Goal: Book appointment/travel/reservation

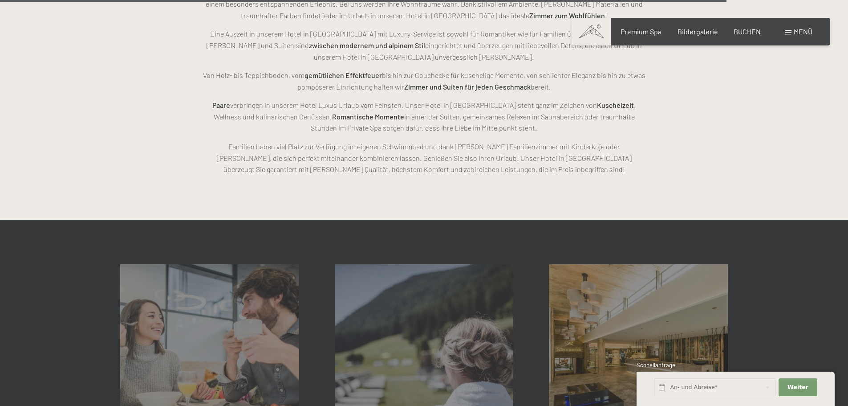
scroll to position [2672, 0]
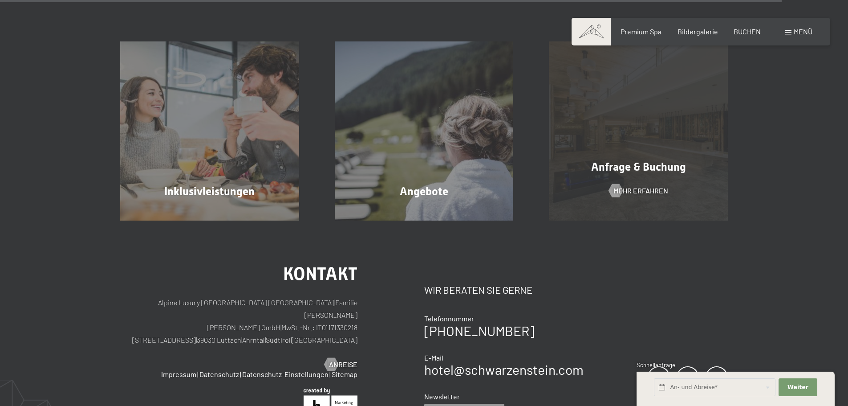
click at [646, 171] on span "Anfrage & Buchung" at bounding box center [638, 166] width 95 height 13
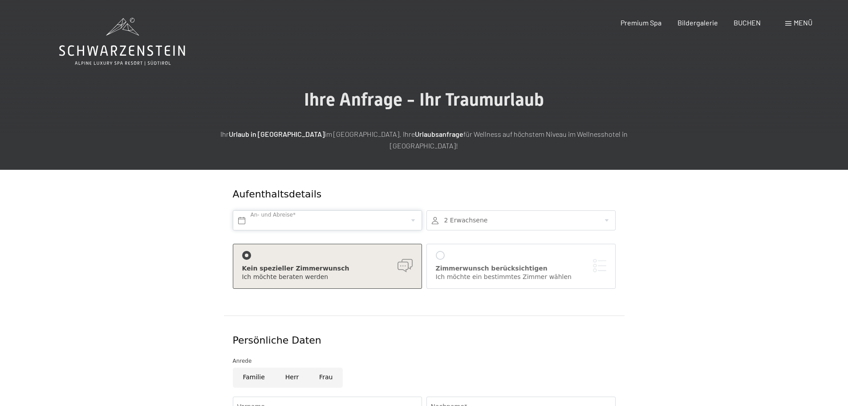
click at [393, 210] on input "text" at bounding box center [327, 220] width 189 height 20
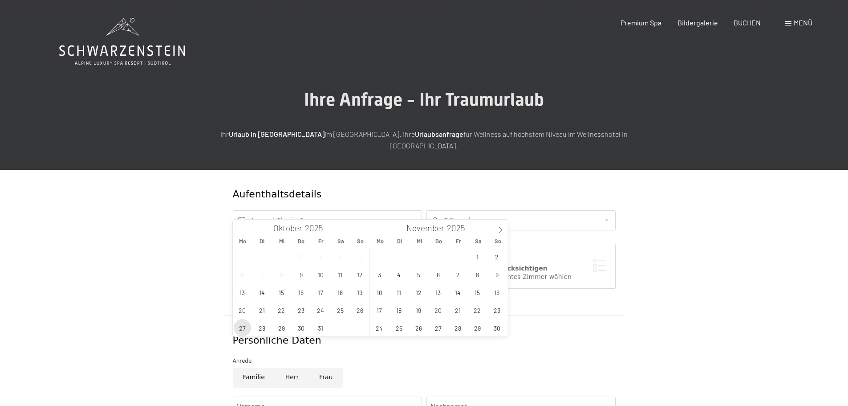
click at [243, 325] on span "27" at bounding box center [242, 327] width 17 height 17
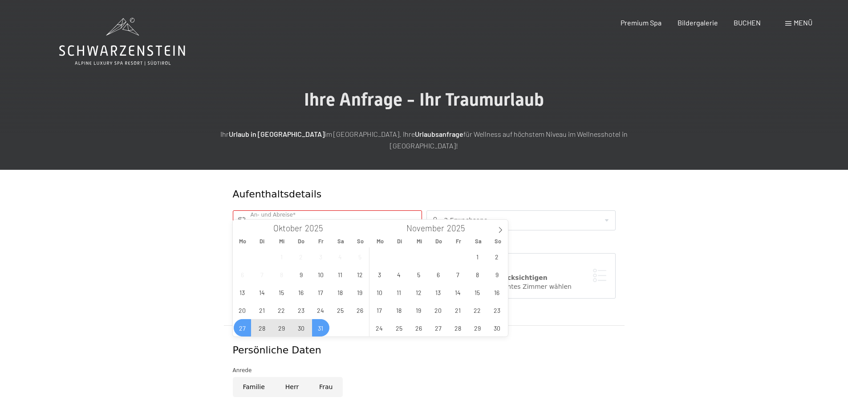
click at [320, 331] on span "31" at bounding box center [320, 327] width 17 height 17
type input "Mo. 27.10.2025 - Fr. 31.10.2025"
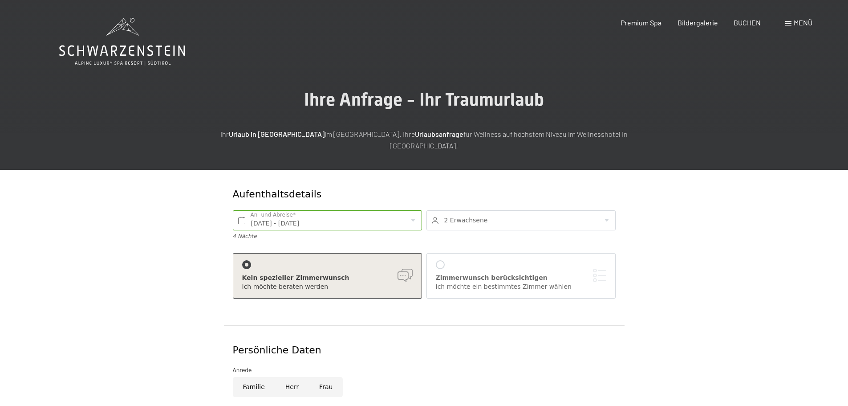
click at [611, 210] on div at bounding box center [521, 220] width 189 height 20
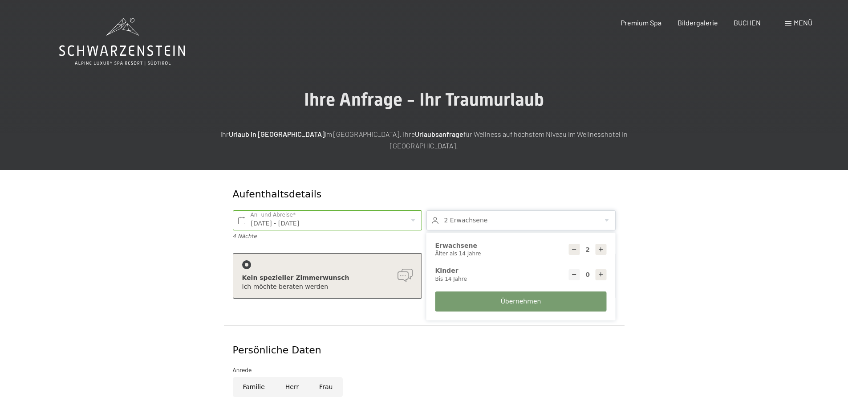
click at [603, 246] on icon at bounding box center [601, 249] width 6 height 6
type input "6"
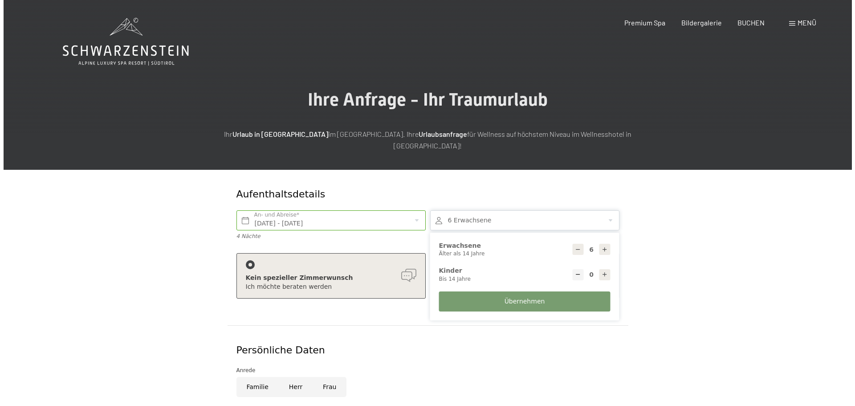
scroll to position [89, 0]
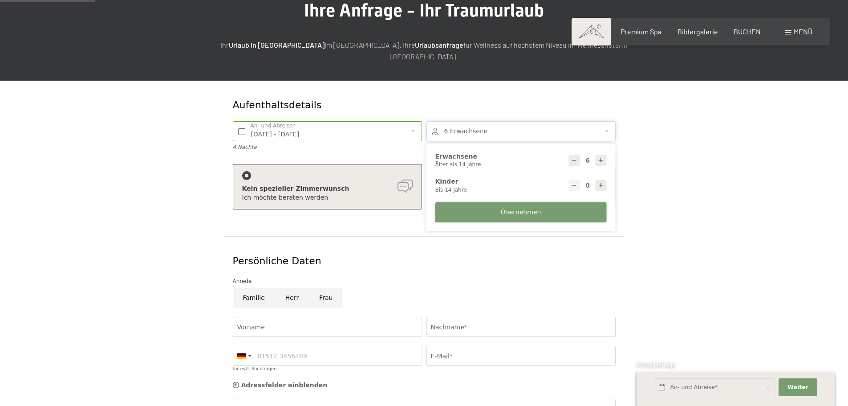
click at [534, 208] on span "Übernehmen" at bounding box center [521, 212] width 41 height 9
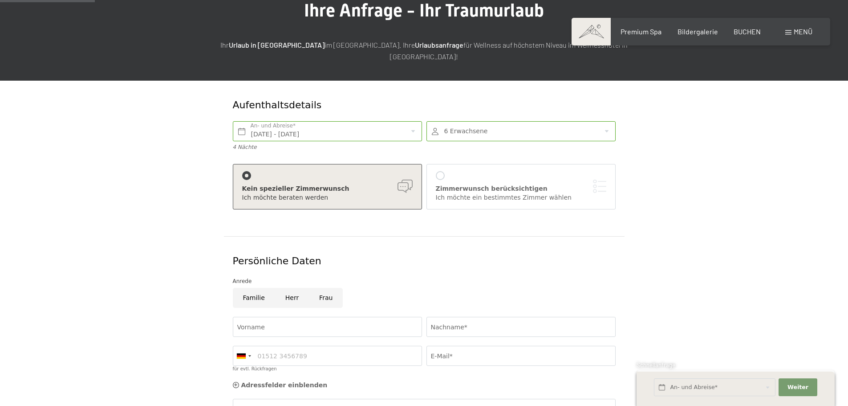
click at [594, 184] on div "Zimmerwunsch berücksichtigen" at bounding box center [521, 188] width 171 height 9
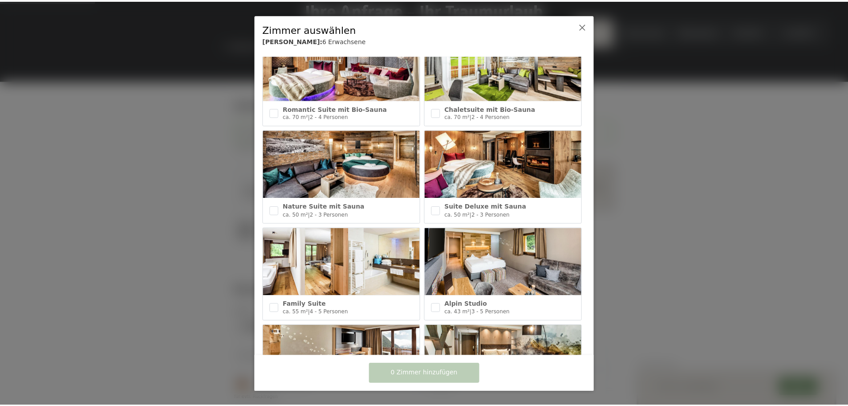
scroll to position [312, 0]
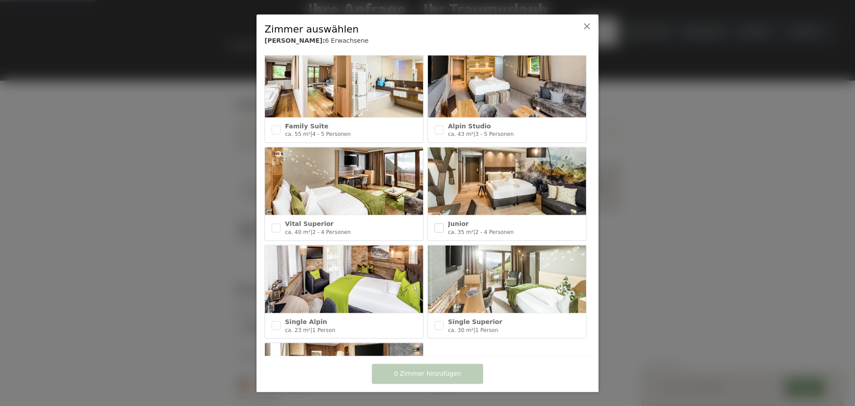
click at [436, 223] on input "checkbox" at bounding box center [439, 227] width 9 height 9
checkbox input "true"
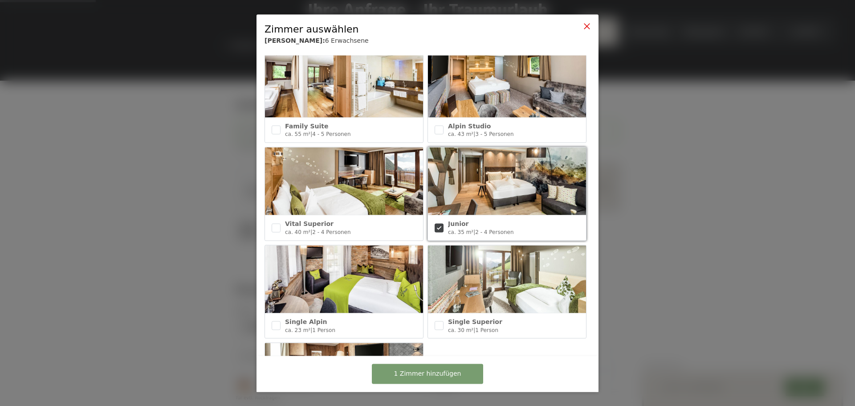
click at [586, 29] on icon at bounding box center [586, 25] width 7 height 7
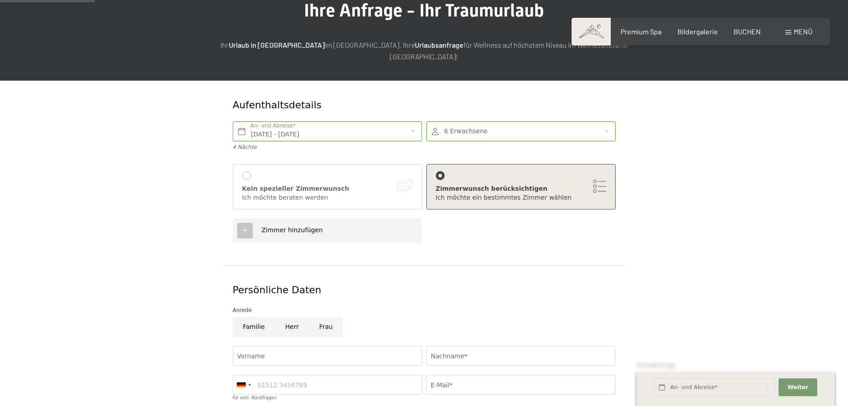
click at [251, 171] on div "Kein spezieller Zimmerwunsch Ich möchte beraten werden" at bounding box center [327, 186] width 171 height 31
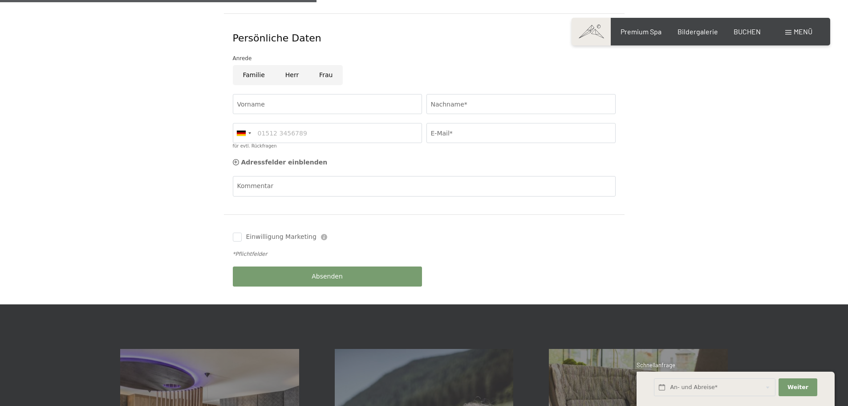
scroll to position [178, 0]
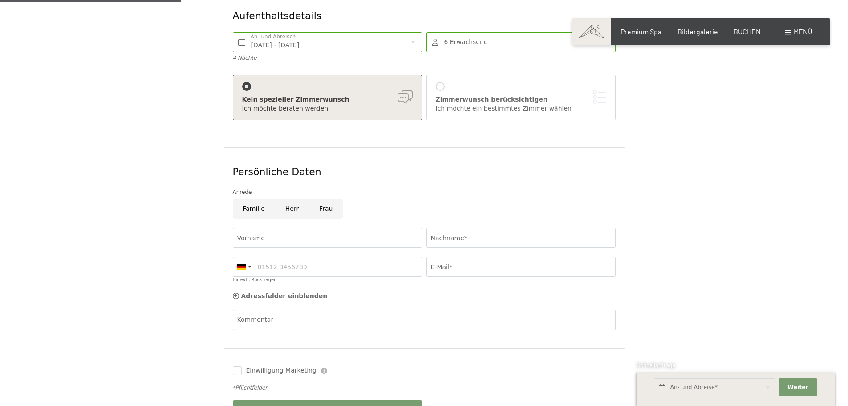
click at [246, 199] on input "Familie" at bounding box center [254, 209] width 42 height 20
radio input "true"
click at [263, 228] on input "Vorname" at bounding box center [327, 238] width 189 height 20
type input "Ingrid"
click at [472, 228] on input "Nachname*" at bounding box center [521, 238] width 189 height 20
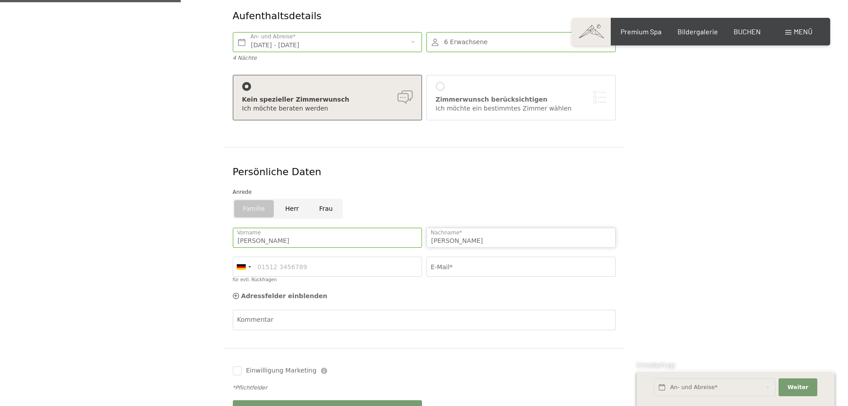
type input "Walchhofer"
click at [396, 257] on input "für evtl. Rückfragen" at bounding box center [327, 267] width 189 height 20
click at [248, 266] on div at bounding box center [249, 267] width 3 height 2
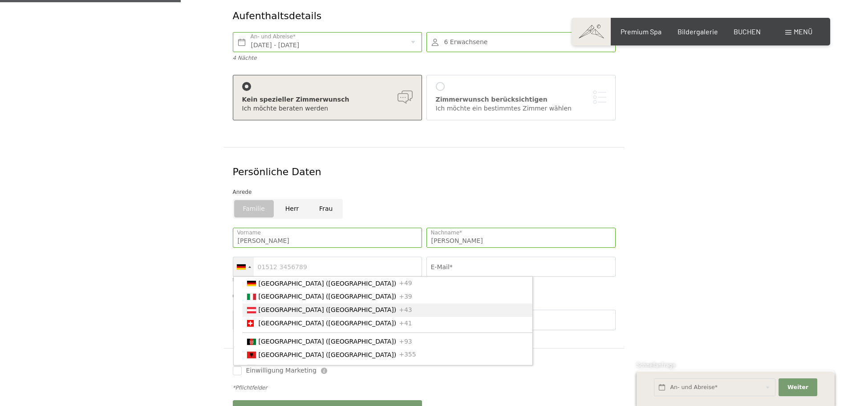
click at [258, 303] on li "Austria (Österreich) +43" at bounding box center [388, 309] width 290 height 13
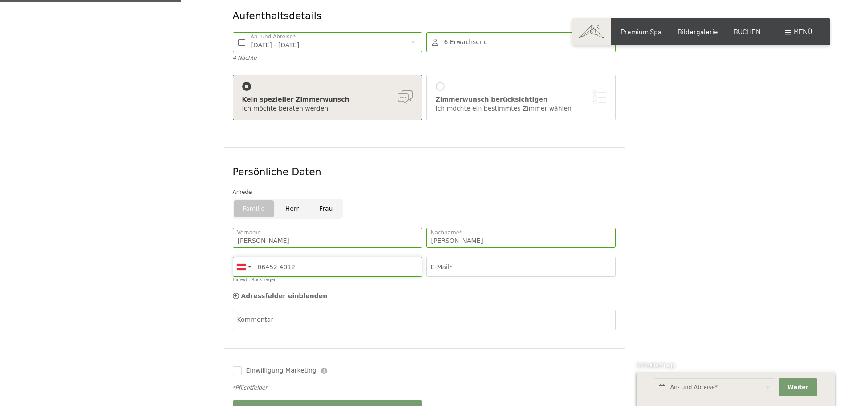
type input "06452 4012"
click at [474, 257] on input "E-Mail*" at bounding box center [521, 267] width 189 height 20
click at [501, 257] on input "ingrid@walchhofer.at" at bounding box center [521, 267] width 189 height 20
type input "ingrid@walchhofer.at"
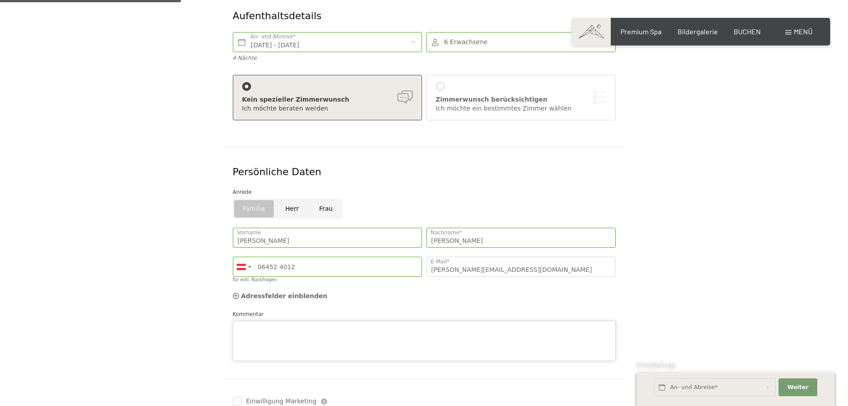
click at [389, 321] on textarea "Kommentar" at bounding box center [424, 341] width 383 height 40
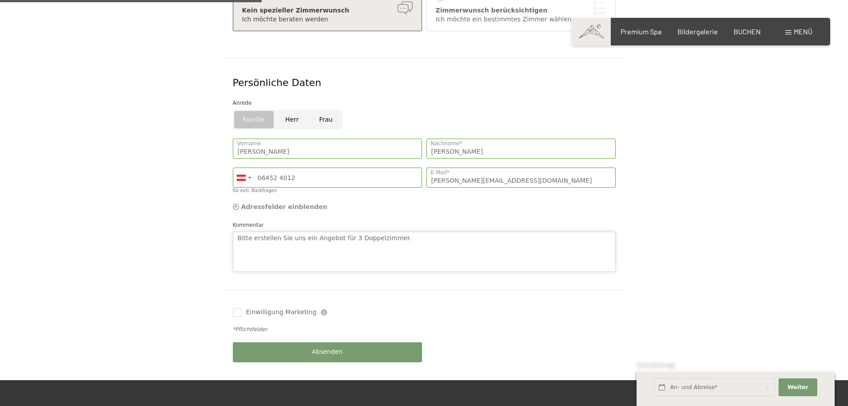
type textarea "Bitte erstellen Sie uns ein Angebot für 3 Doppelzimmer."
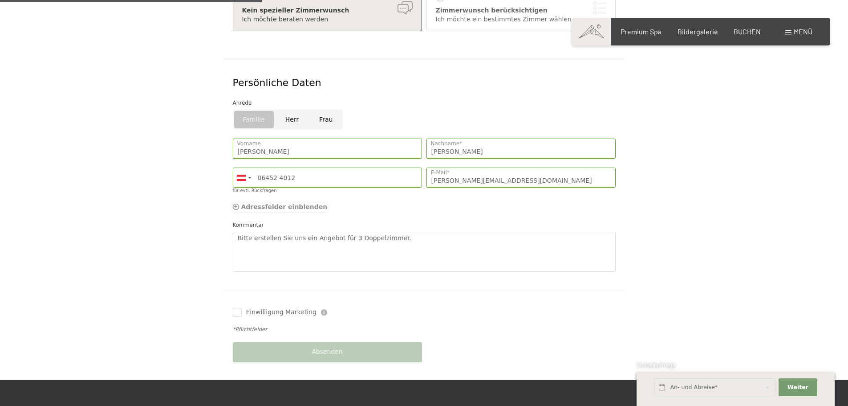
click at [239, 204] on icon at bounding box center [236, 207] width 6 height 6
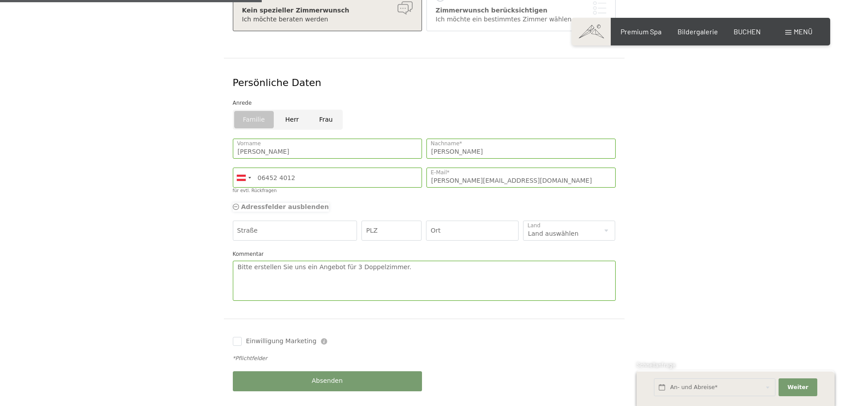
click at [239, 204] on icon at bounding box center [236, 207] width 6 height 6
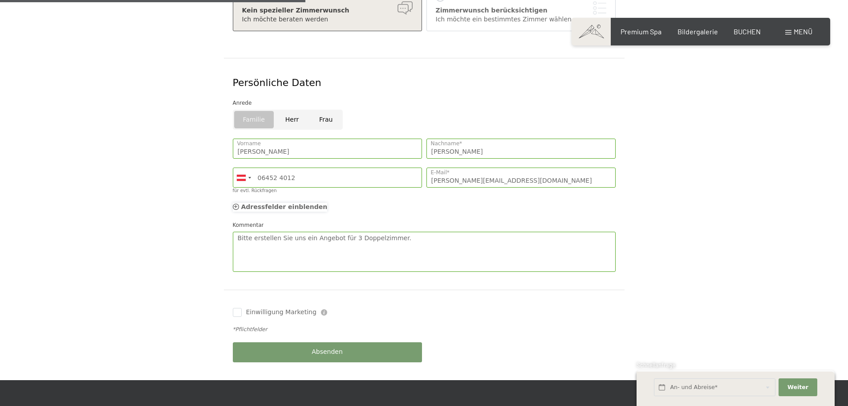
scroll to position [312, 0]
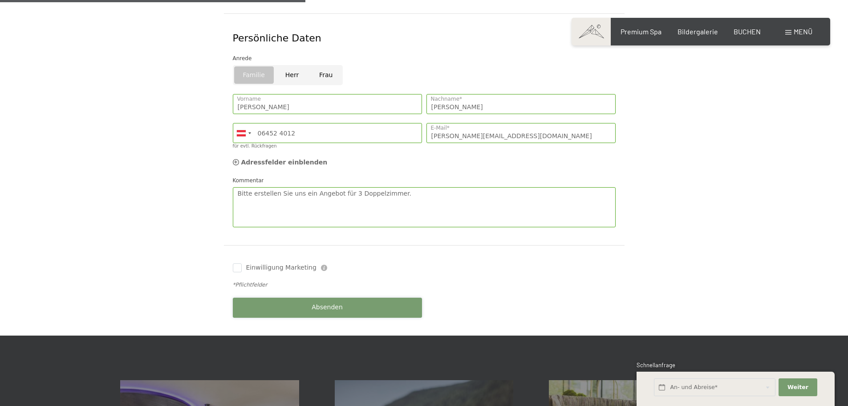
click at [334, 303] on span "Absenden" at bounding box center [327, 307] width 31 height 9
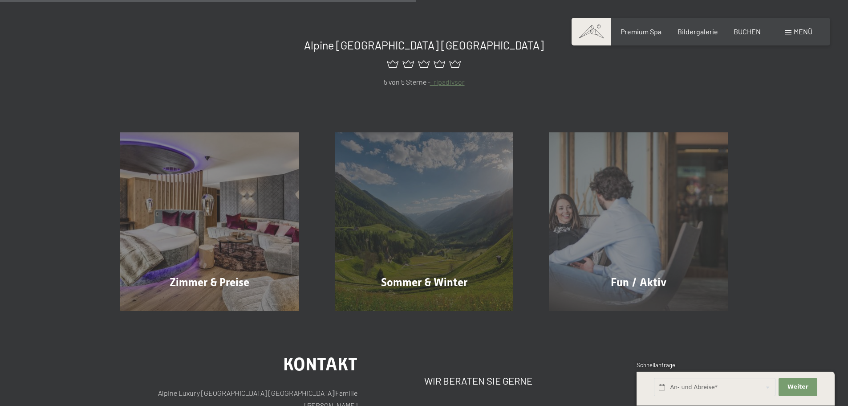
scroll to position [401, 0]
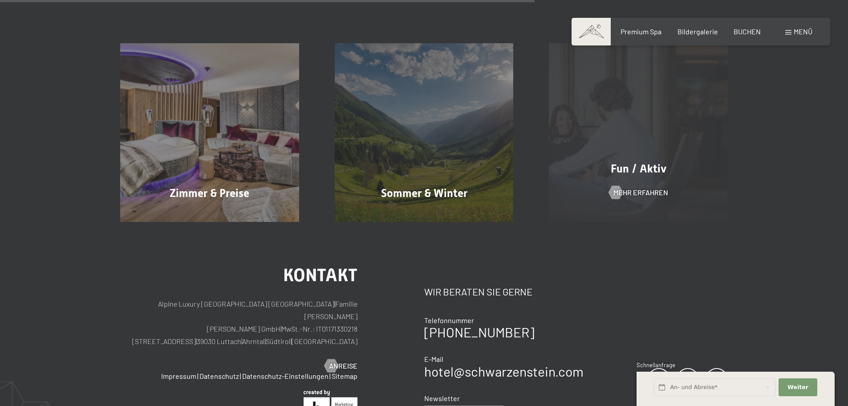
click at [653, 164] on span "Fun / Aktiv" at bounding box center [639, 168] width 56 height 13
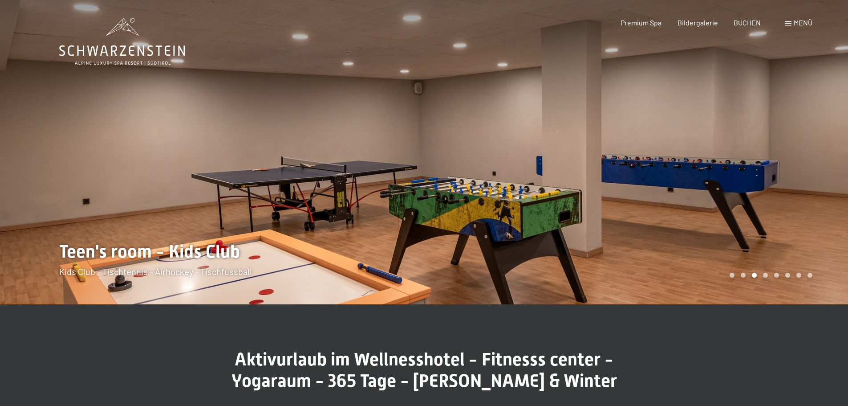
click at [790, 219] on div at bounding box center [636, 152] width 424 height 304
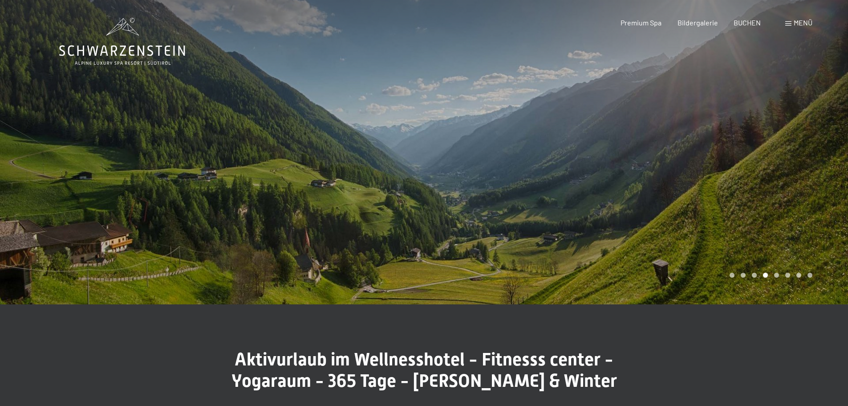
click at [790, 219] on div at bounding box center [636, 152] width 424 height 304
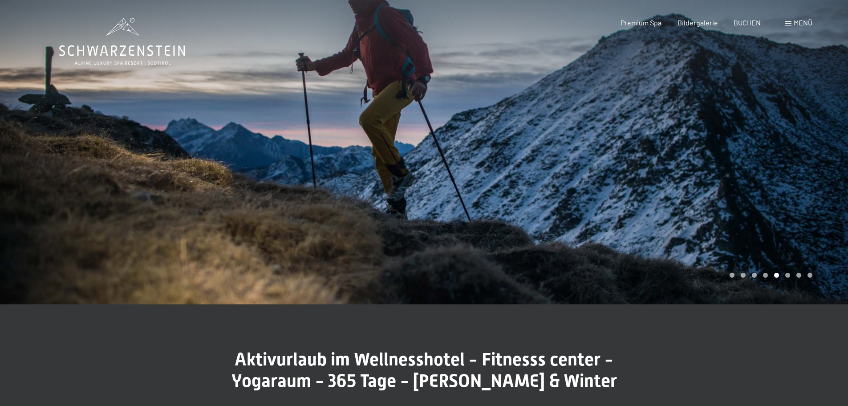
click at [790, 219] on div at bounding box center [636, 152] width 424 height 304
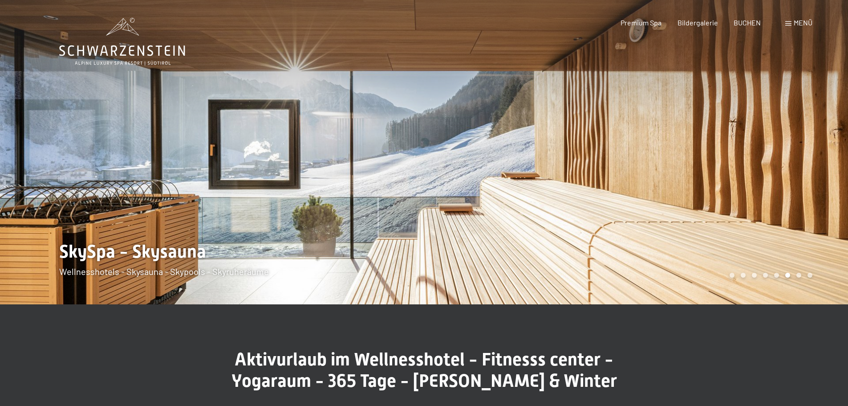
click at [790, 219] on div at bounding box center [636, 152] width 424 height 304
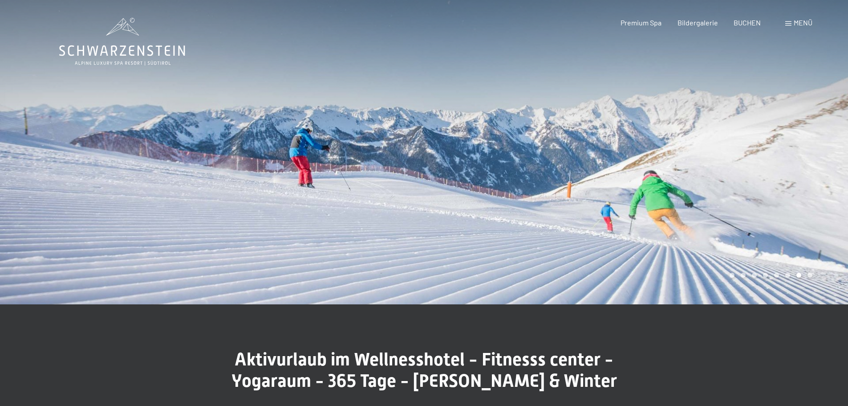
click at [790, 219] on div at bounding box center [636, 152] width 424 height 304
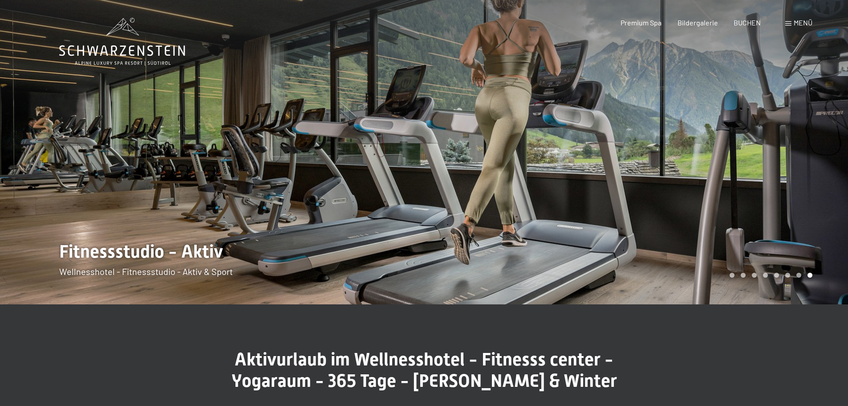
click at [790, 219] on div at bounding box center [636, 152] width 424 height 304
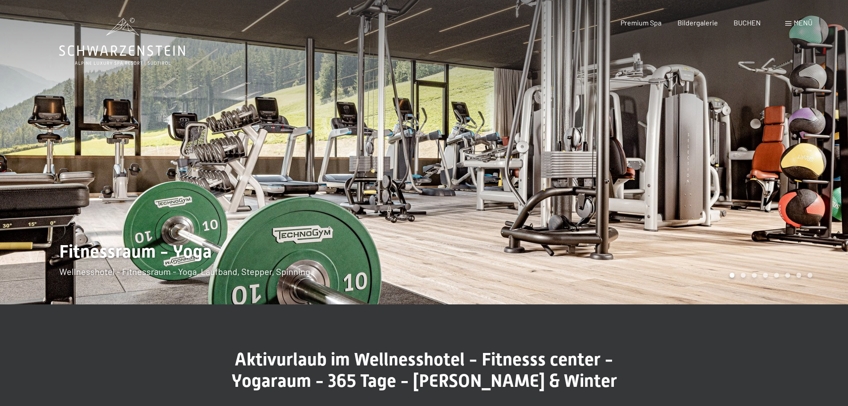
click at [790, 219] on div at bounding box center [636, 152] width 424 height 304
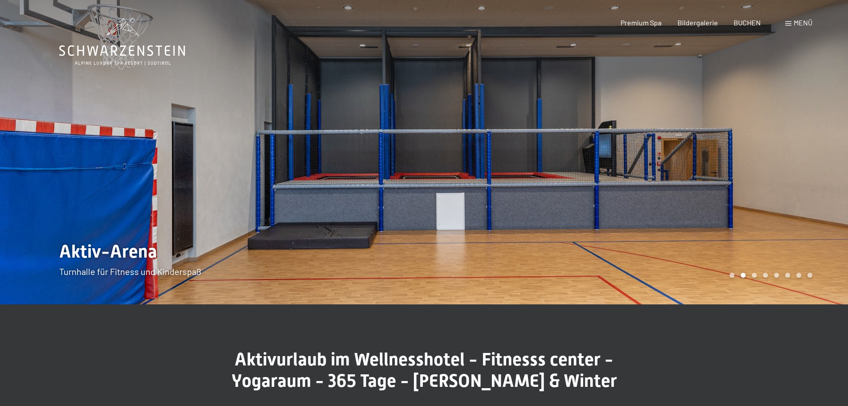
click at [790, 219] on div at bounding box center [636, 152] width 424 height 304
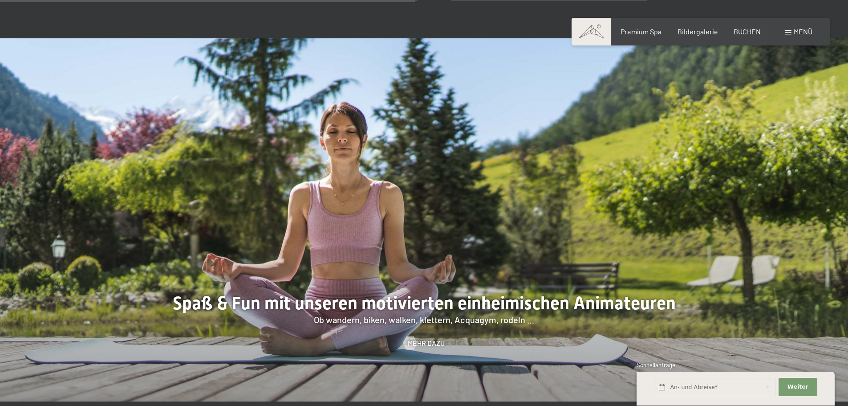
scroll to position [1013, 0]
